Goal: Task Accomplishment & Management: Use online tool/utility

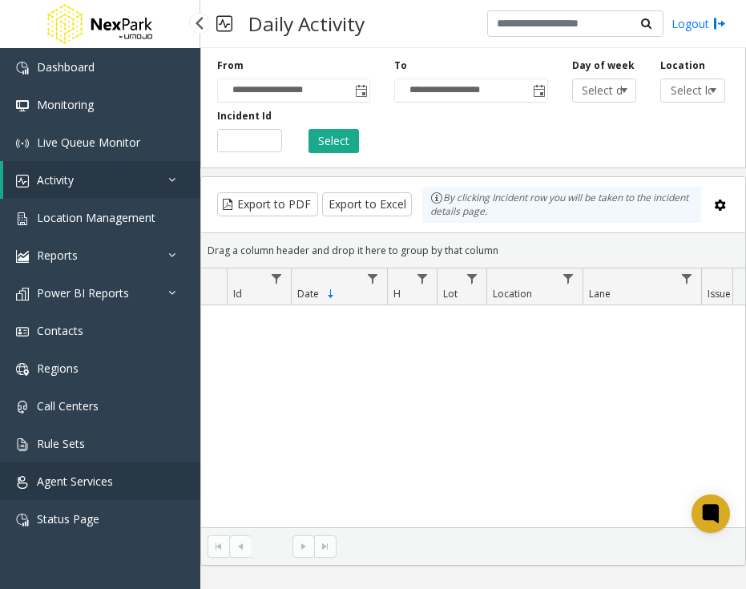
click at [46, 485] on span "Agent Services" at bounding box center [75, 480] width 76 height 15
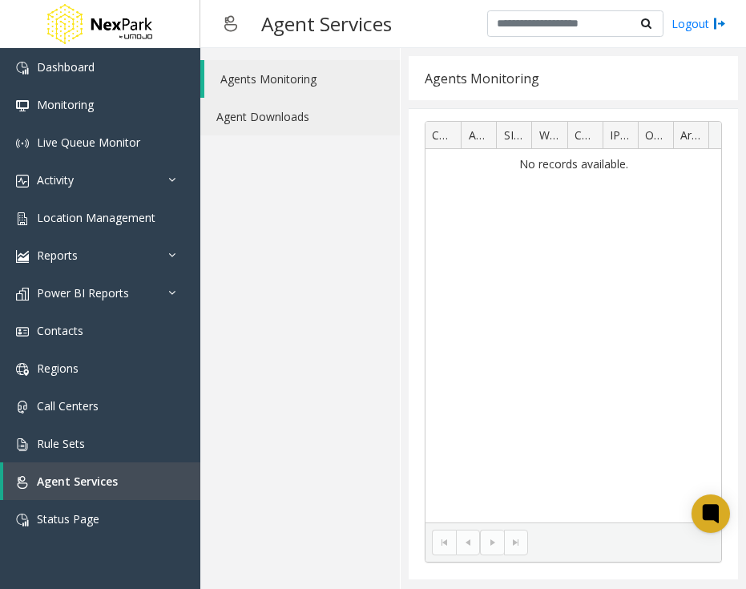
click at [282, 123] on link "Agent Downloads" at bounding box center [299, 117] width 199 height 38
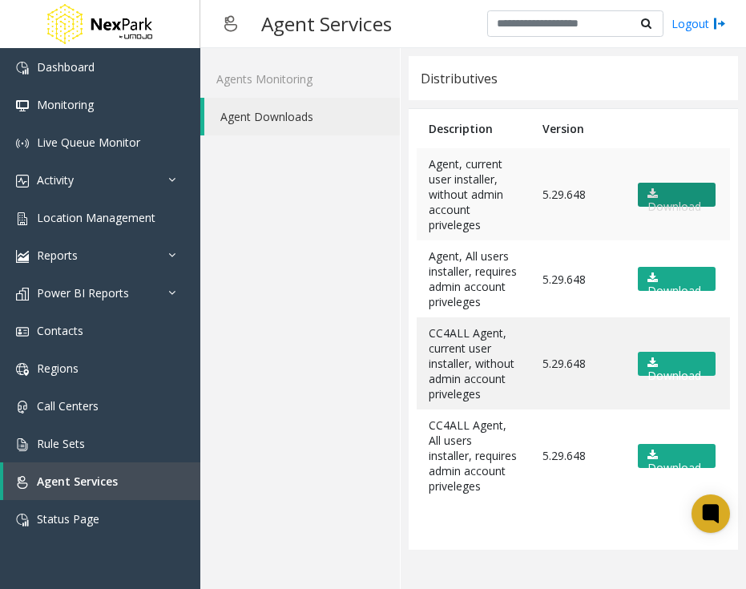
click at [674, 201] on link "Download" at bounding box center [676, 195] width 78 height 24
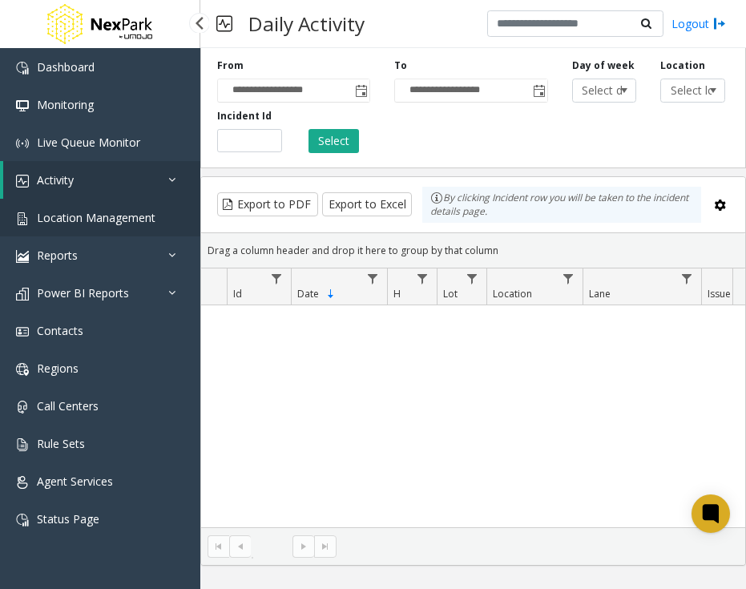
click at [77, 221] on span "Location Management" at bounding box center [96, 217] width 119 height 15
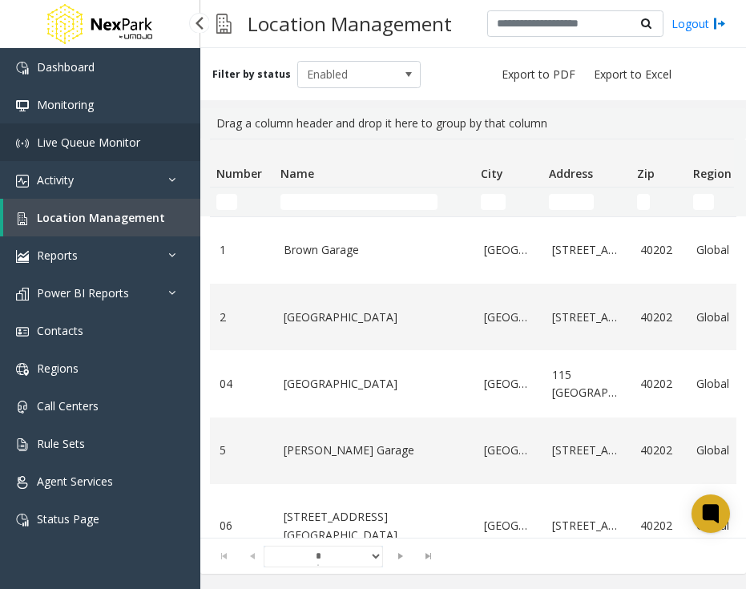
click at [63, 142] on span "Live Queue Monitor" at bounding box center [88, 142] width 103 height 15
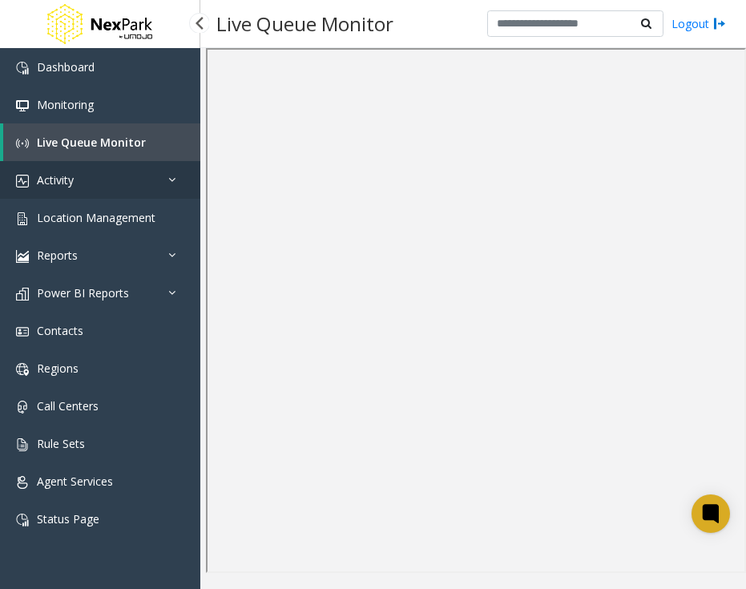
click at [67, 178] on span "Activity" at bounding box center [55, 179] width 37 height 15
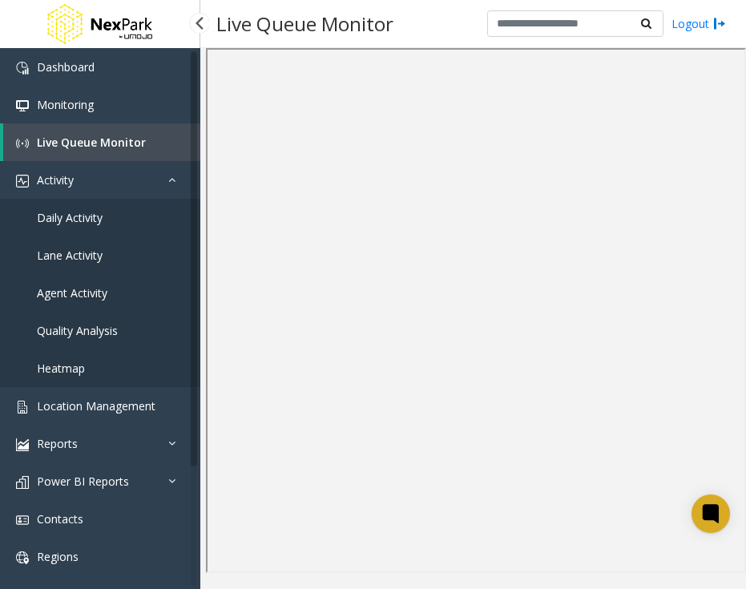
click at [53, 296] on span "Agent Activity" at bounding box center [72, 292] width 70 height 15
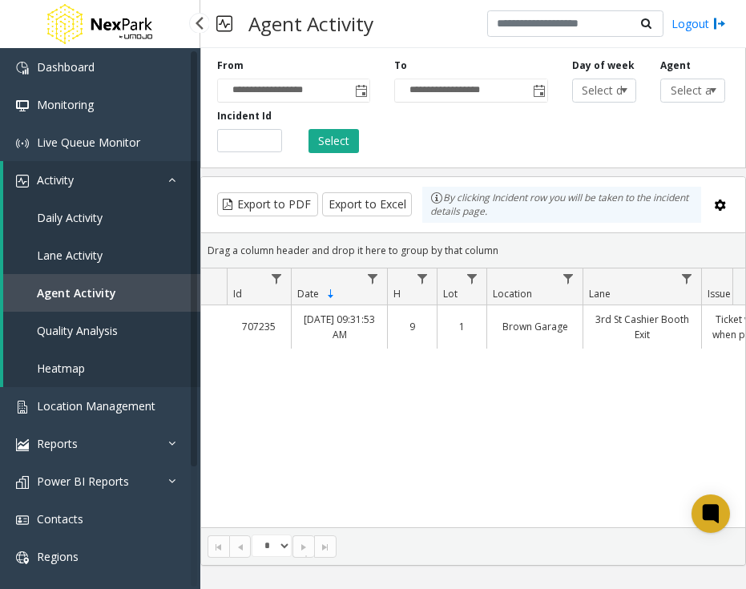
click at [66, 222] on span "Daily Activity" at bounding box center [70, 217] width 66 height 15
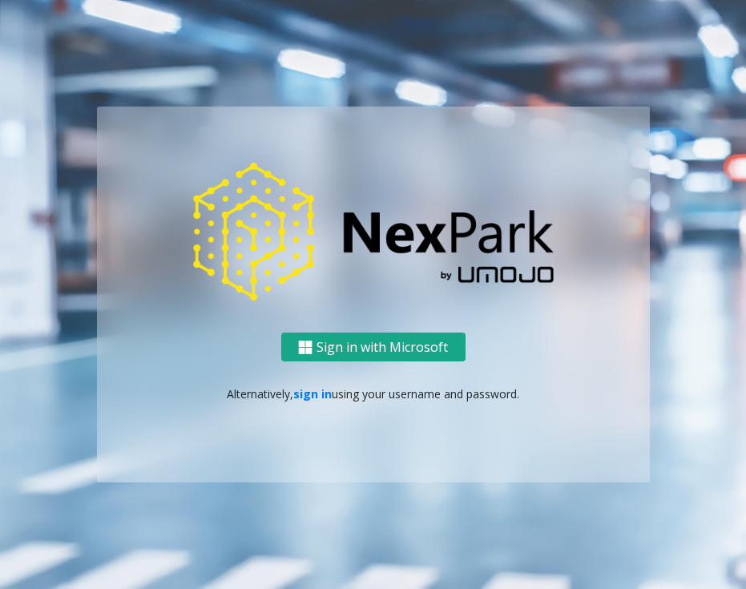
click at [311, 341] on img at bounding box center [305, 347] width 14 height 14
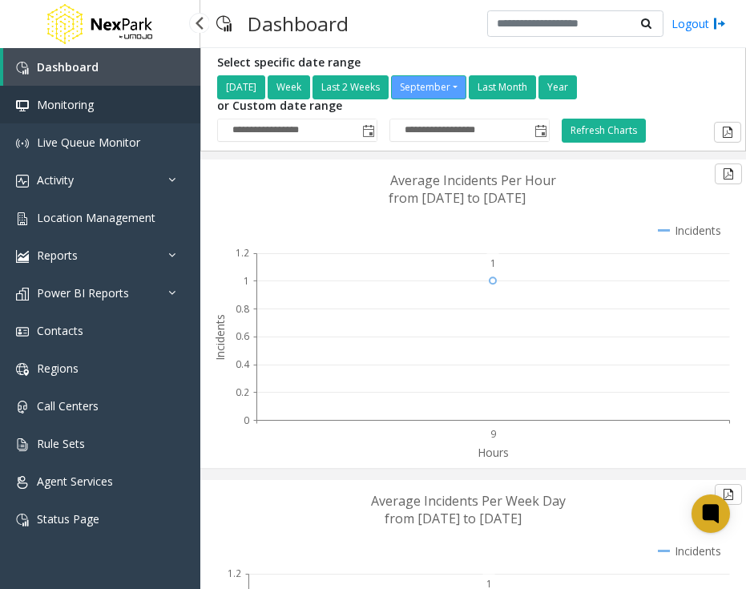
click at [88, 107] on span "Monitoring" at bounding box center [65, 104] width 57 height 15
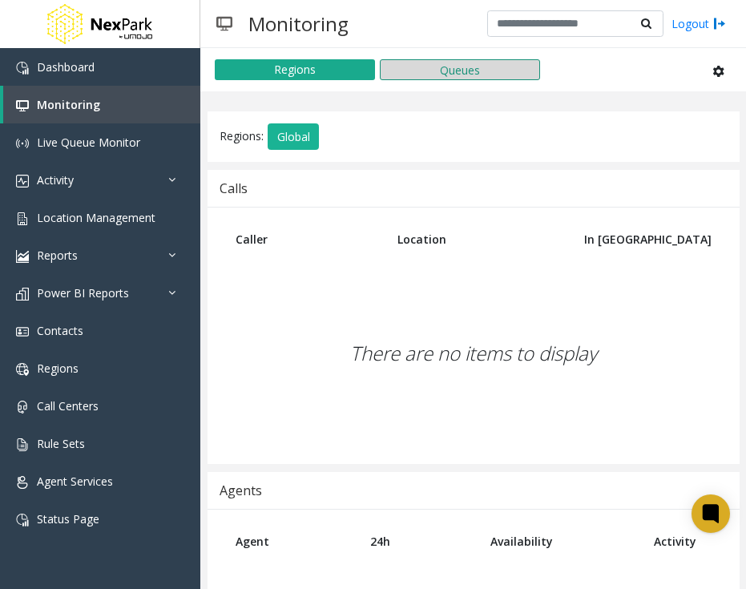
click at [497, 67] on button "Queues" at bounding box center [460, 69] width 160 height 21
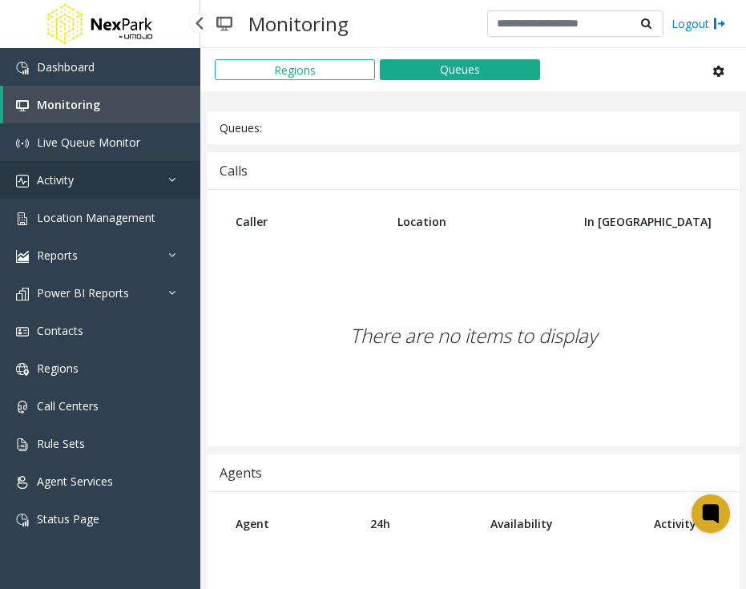
click at [69, 182] on span "Activity" at bounding box center [55, 179] width 37 height 15
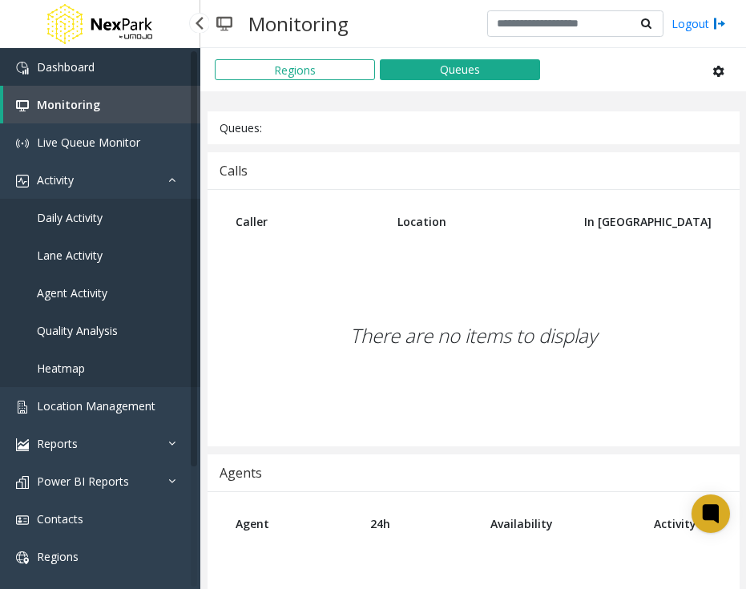
click at [84, 61] on span "Dashboard" at bounding box center [66, 66] width 58 height 15
